Goal: Information Seeking & Learning: Learn about a topic

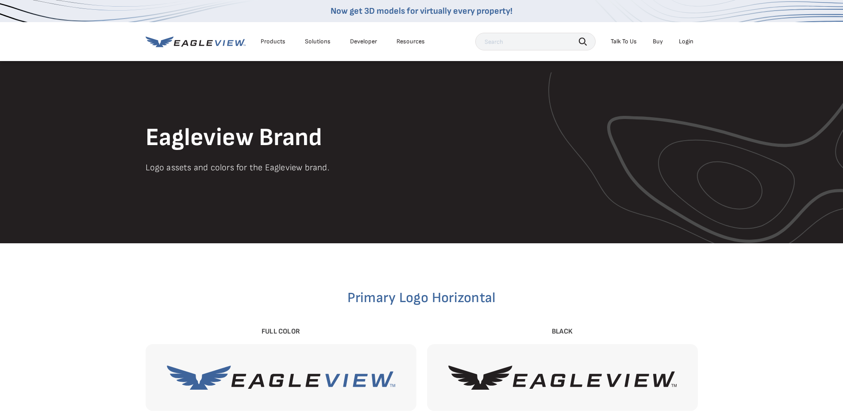
click at [512, 36] on input "text" at bounding box center [535, 42] width 120 height 18
type input "pricing"
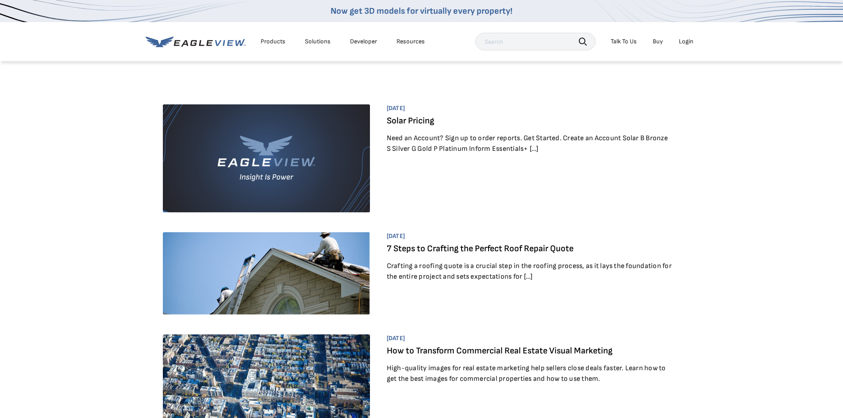
click at [274, 40] on div "Products" at bounding box center [272, 42] width 25 height 8
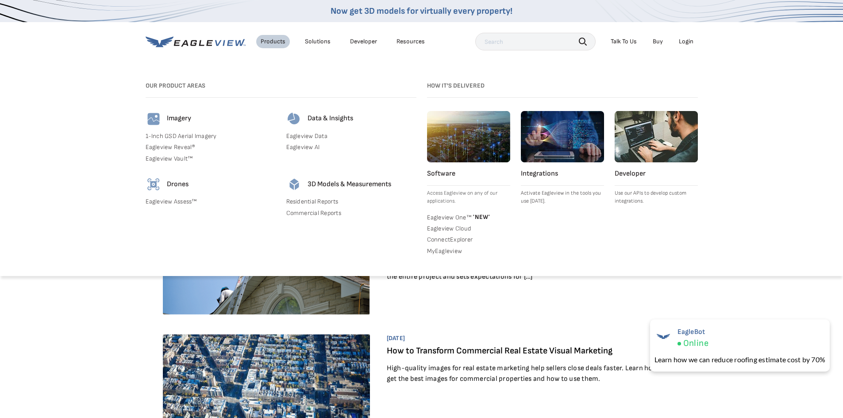
click at [619, 43] on div "Talk To Us" at bounding box center [623, 42] width 26 height 8
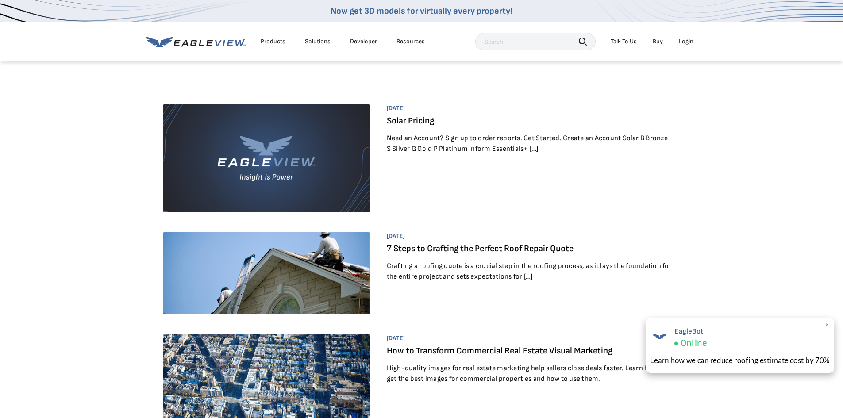
click at [735, 356] on div "Learn how we can reduce roofing estimate cost by 70%" at bounding box center [740, 360] width 180 height 11
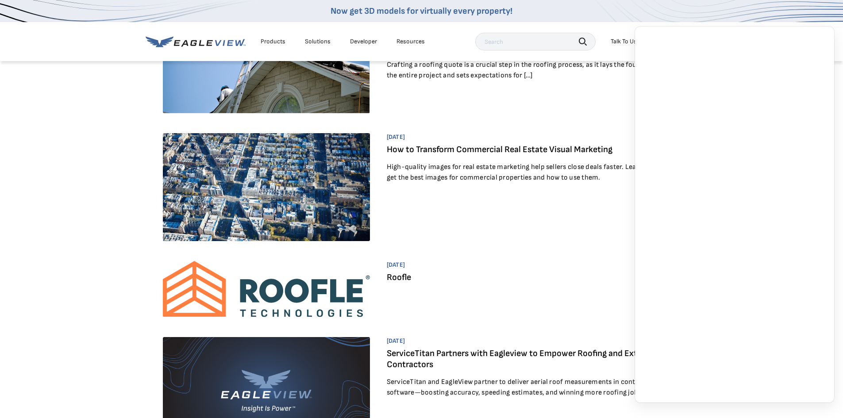
scroll to position [221, 0]
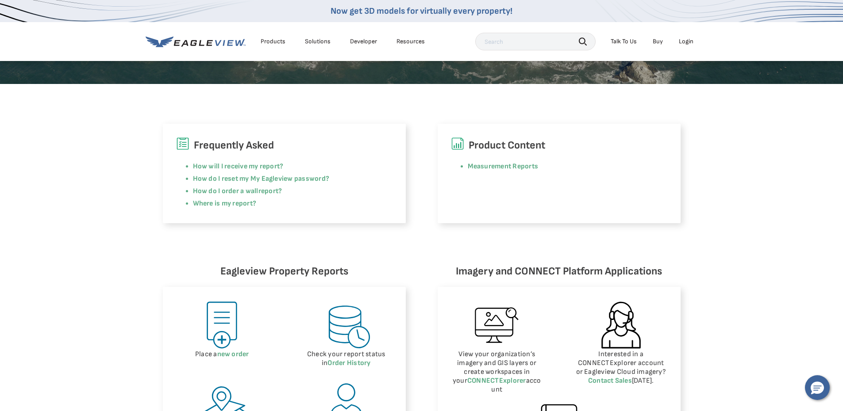
scroll to position [177, 0]
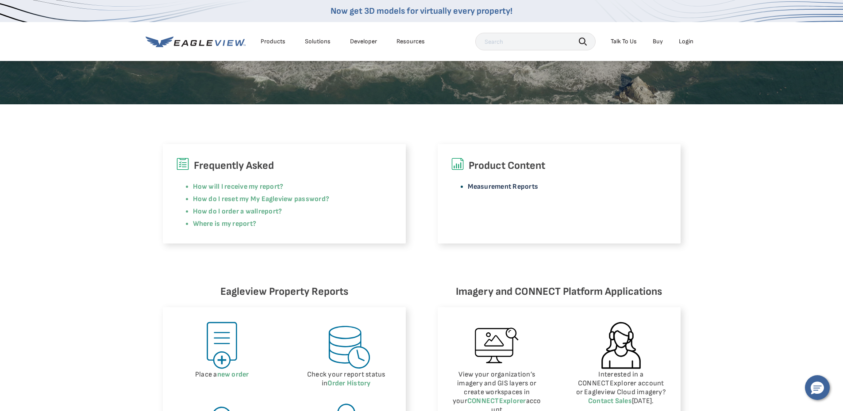
click at [504, 189] on link "Measurement Reports" at bounding box center [502, 187] width 71 height 8
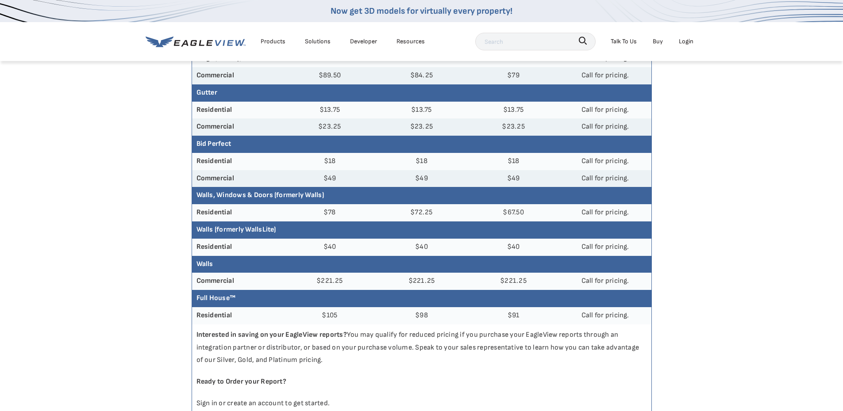
scroll to position [221, 0]
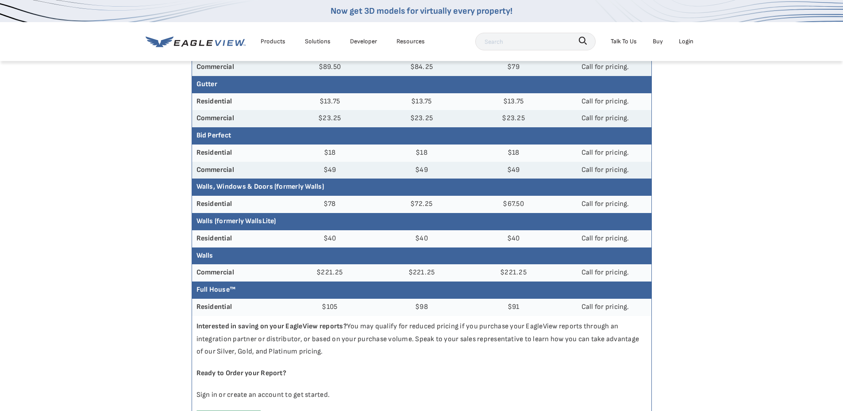
click at [310, 160] on td "$18" at bounding box center [329, 153] width 92 height 17
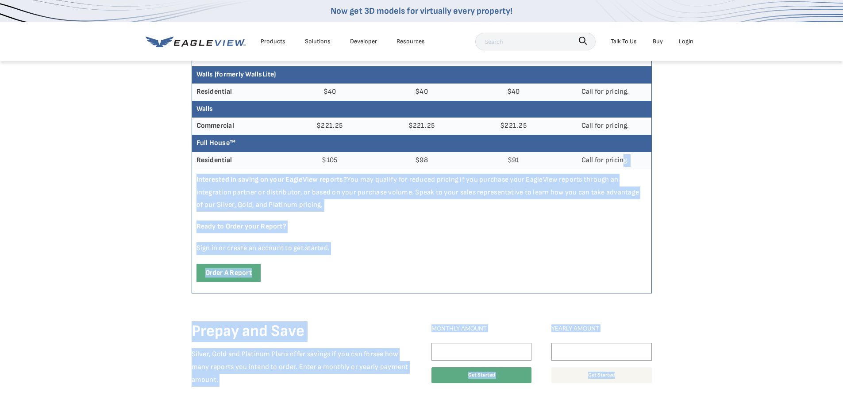
scroll to position [405, 0]
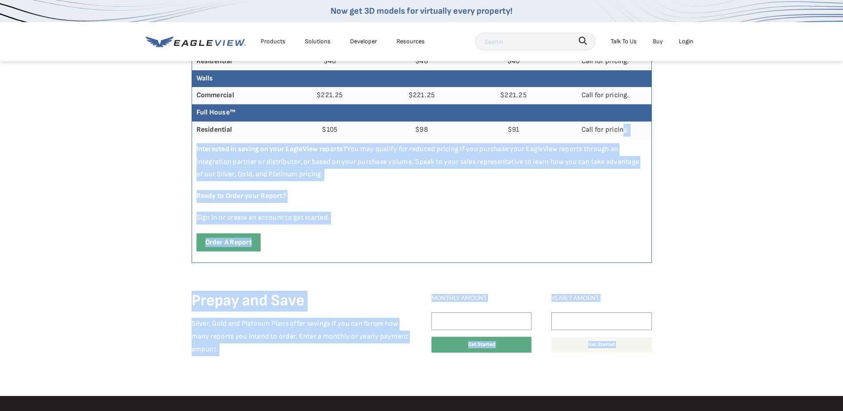
drag, startPoint x: 623, startPoint y: 411, endPoint x: 625, endPoint y: 340, distance: 70.8
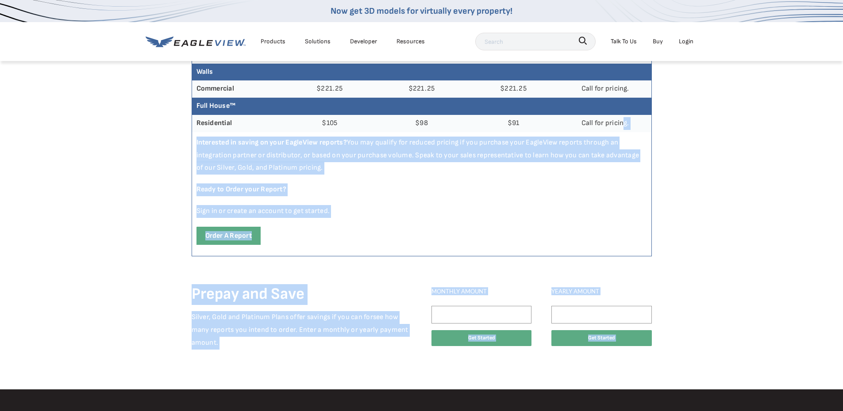
click at [403, 190] on p "Ready to Order your Report?" at bounding box center [421, 190] width 459 height 22
drag, startPoint x: 421, startPoint y: 157, endPoint x: 372, endPoint y: 188, distance: 57.9
click at [372, 188] on p "Ready to Order your Report?" at bounding box center [421, 190] width 459 height 22
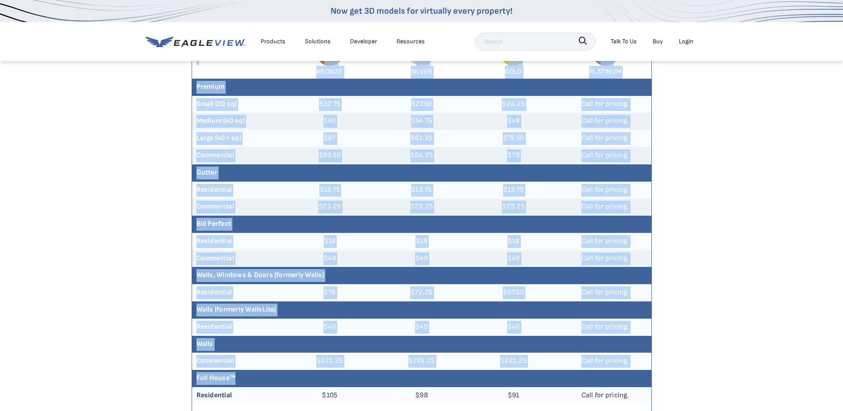
scroll to position [177, 0]
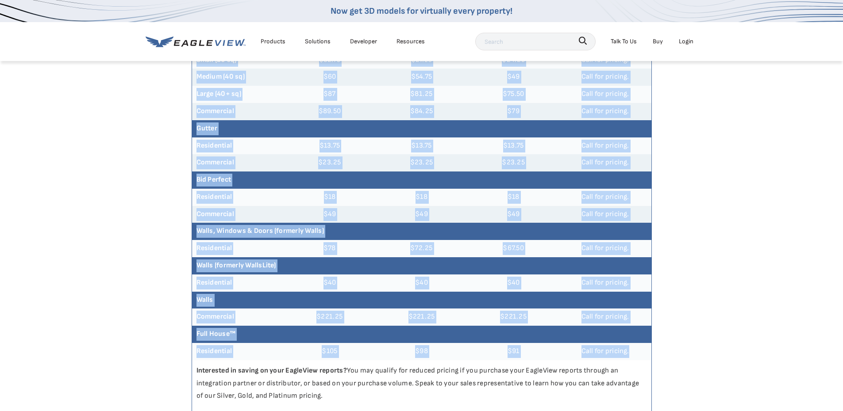
drag, startPoint x: 215, startPoint y: 169, endPoint x: 632, endPoint y: 350, distance: 454.8
click at [632, 350] on div "Construction B Bronze S Silver G Gold P Platinum Premium Small (20 sq) $32.75 $…" at bounding box center [422, 227] width 460 height 516
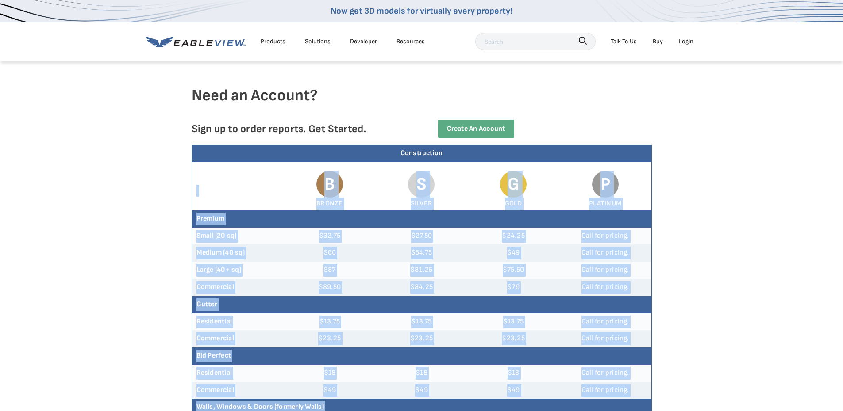
scroll to position [0, 0]
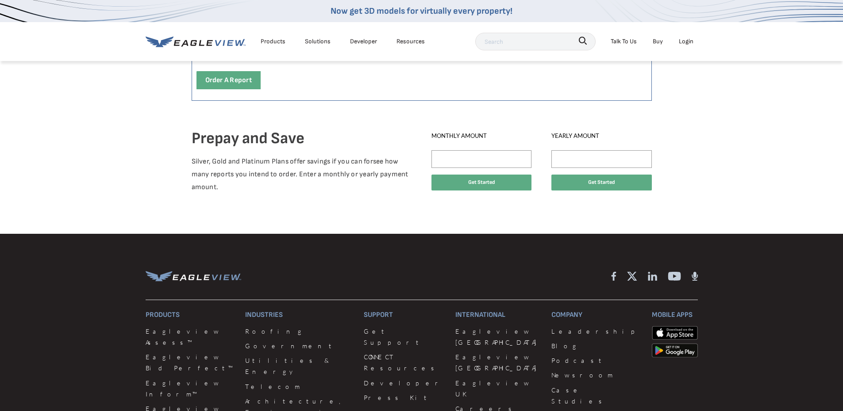
scroll to position [575, 0]
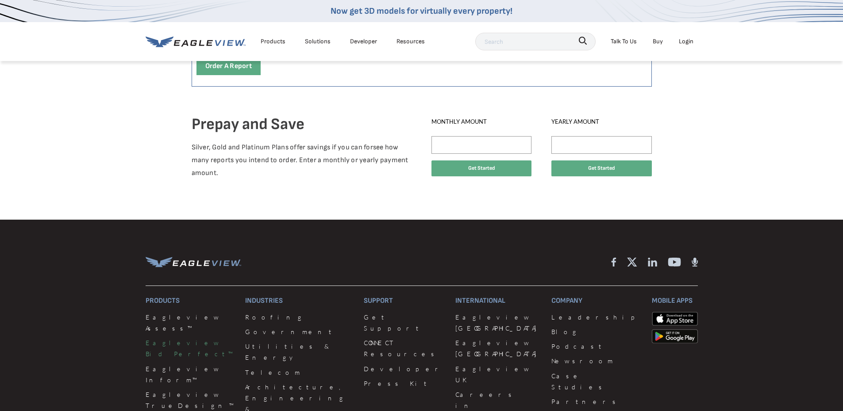
click at [190, 337] on link "Eagleview Bid Perfect™" at bounding box center [190, 348] width 89 height 22
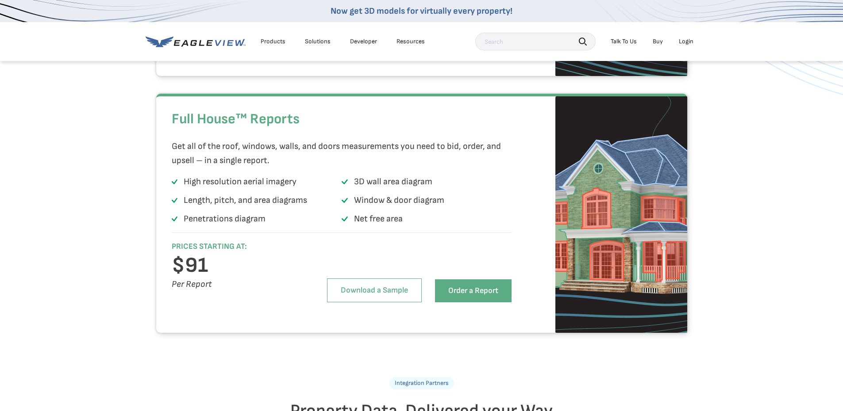
scroll to position [1725, 0]
